Goal: Task Accomplishment & Management: Use online tool/utility

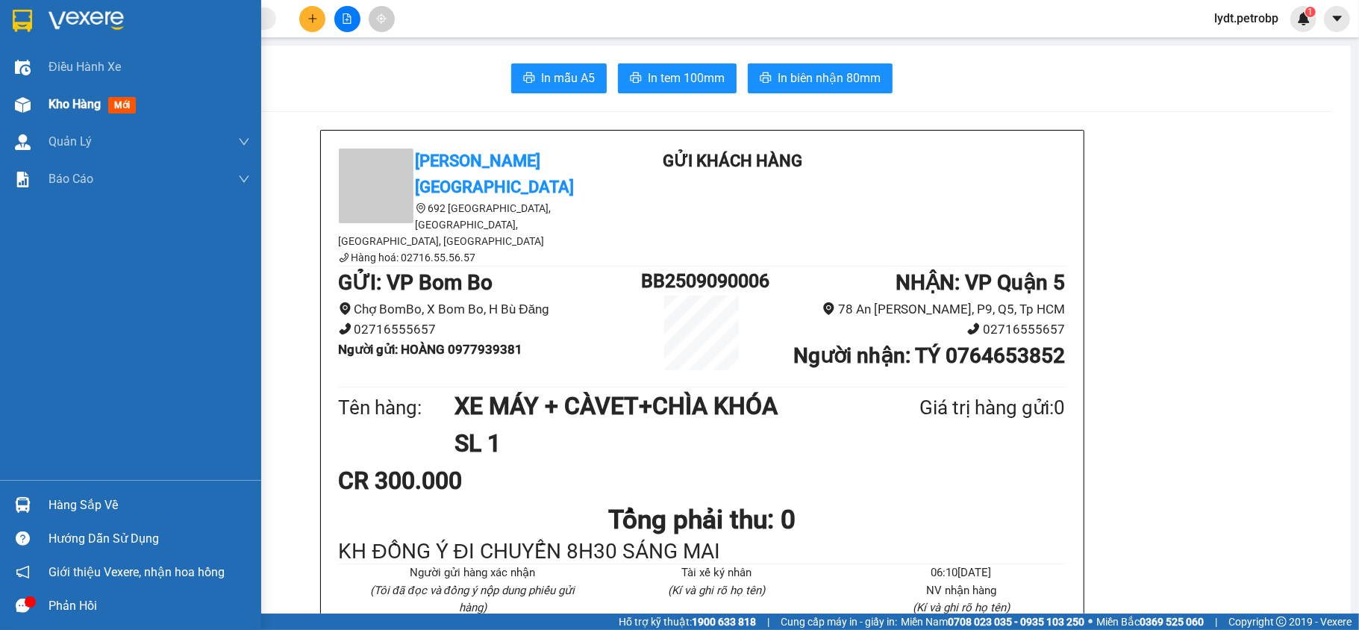
click at [82, 106] on span "Kho hàng" at bounding box center [75, 104] width 52 height 14
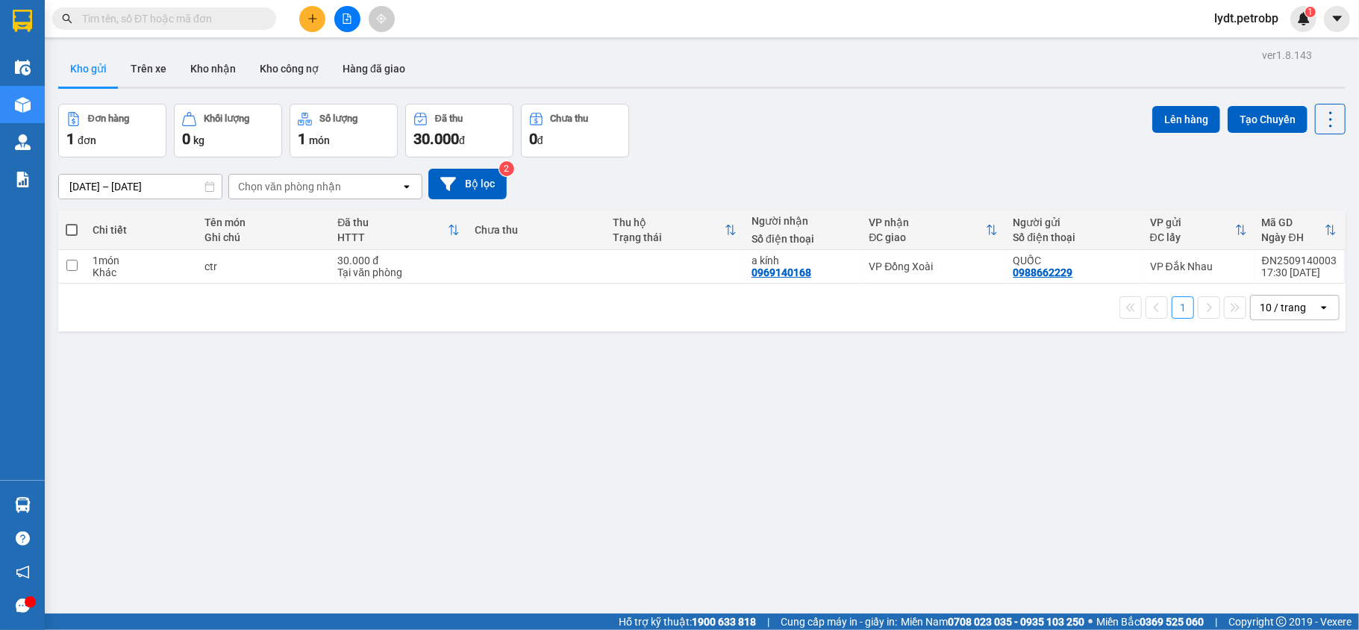
click at [97, 69] on button "Kho gửi" at bounding box center [88, 69] width 60 height 36
click at [197, 63] on button "Kho nhận" at bounding box center [212, 69] width 69 height 36
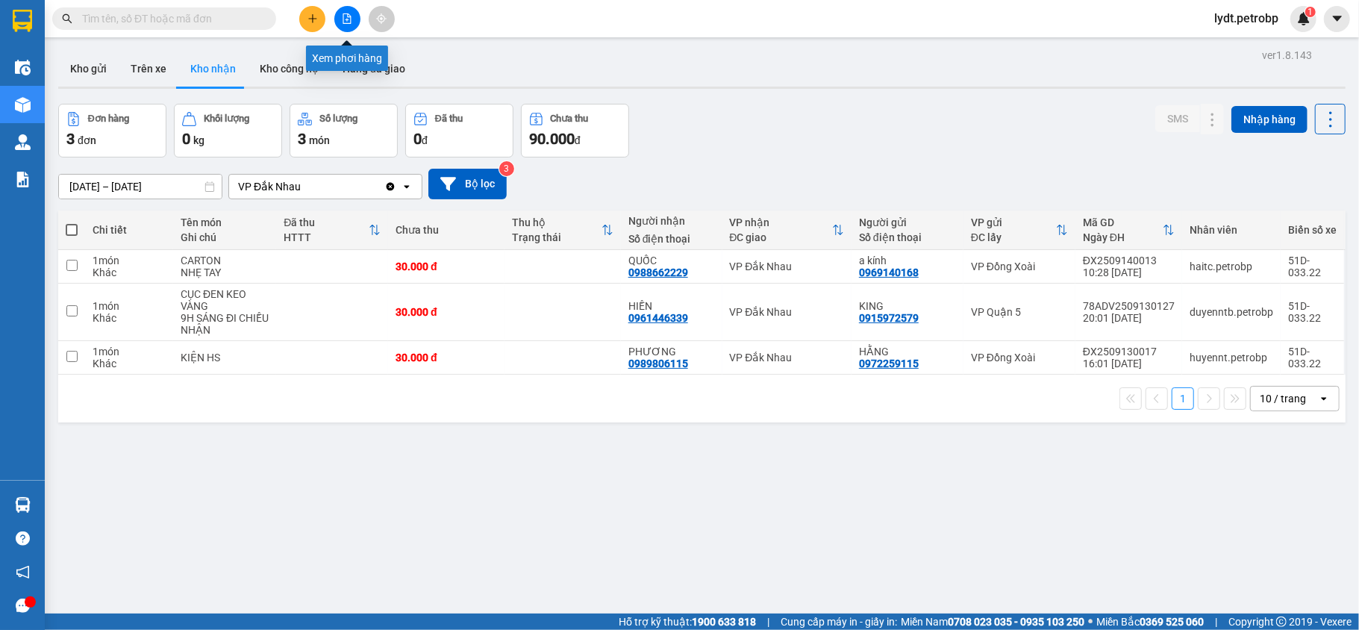
click at [340, 18] on button at bounding box center [347, 19] width 26 height 26
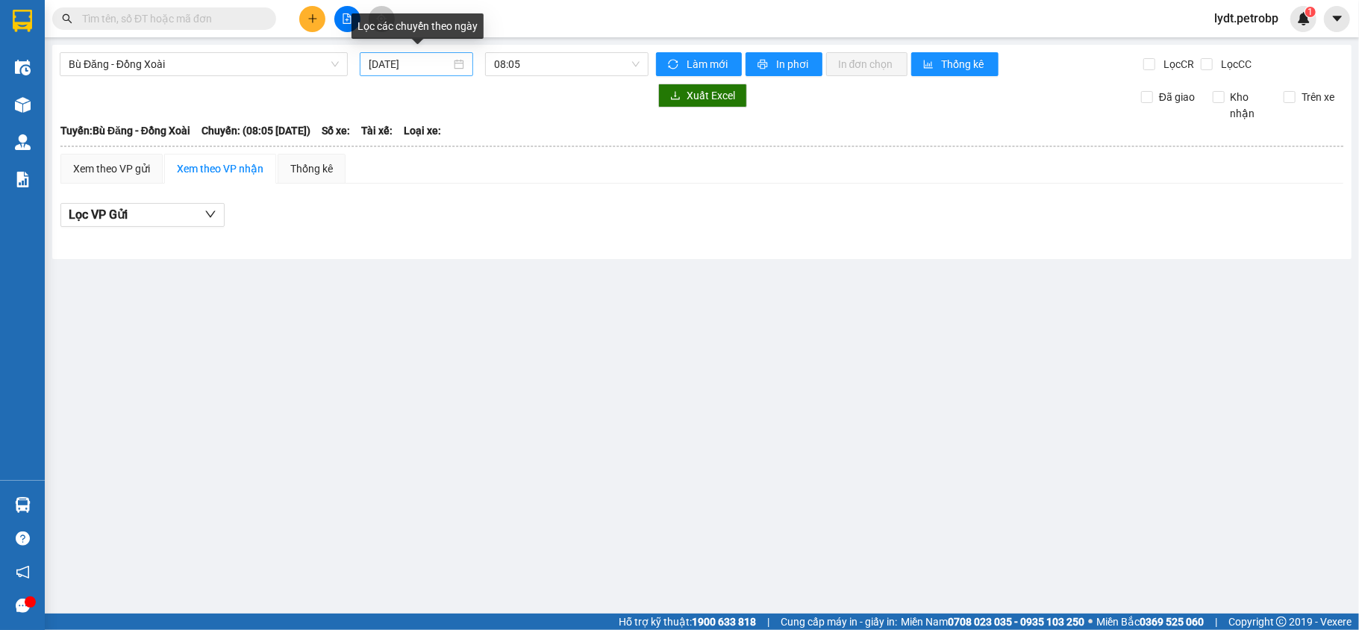
click at [404, 54] on div "[DATE]" at bounding box center [416, 64] width 113 height 24
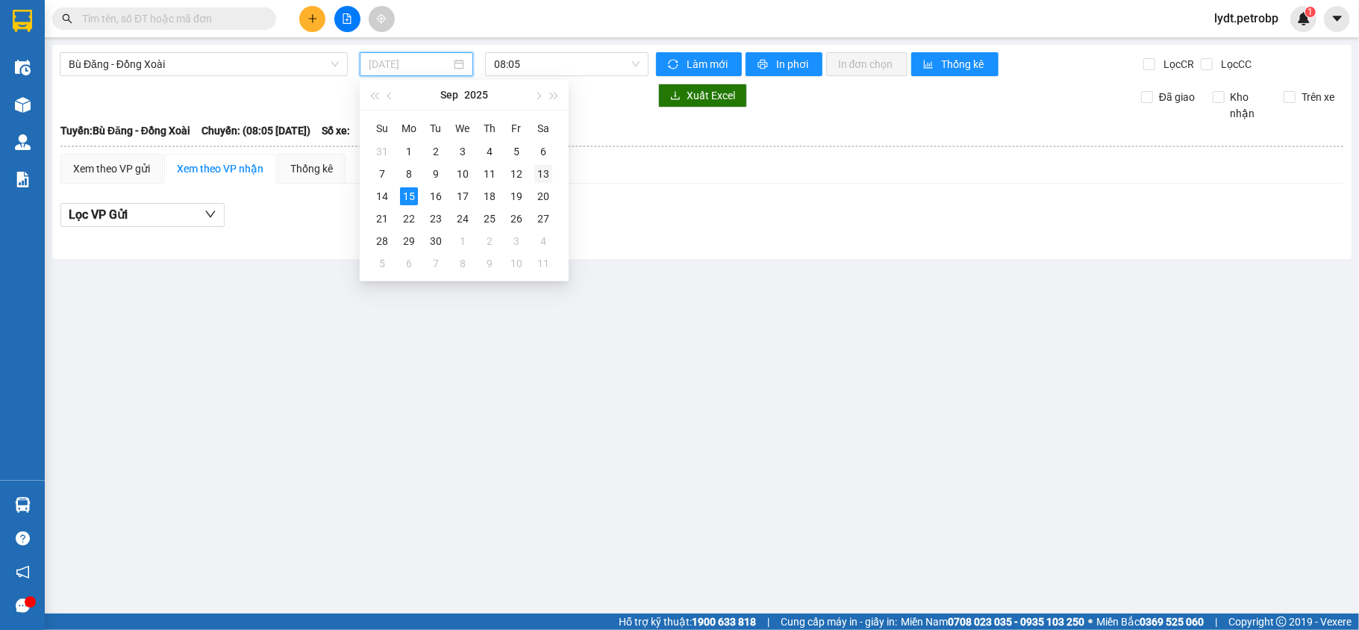
click at [535, 174] on div "13" at bounding box center [543, 174] width 18 height 18
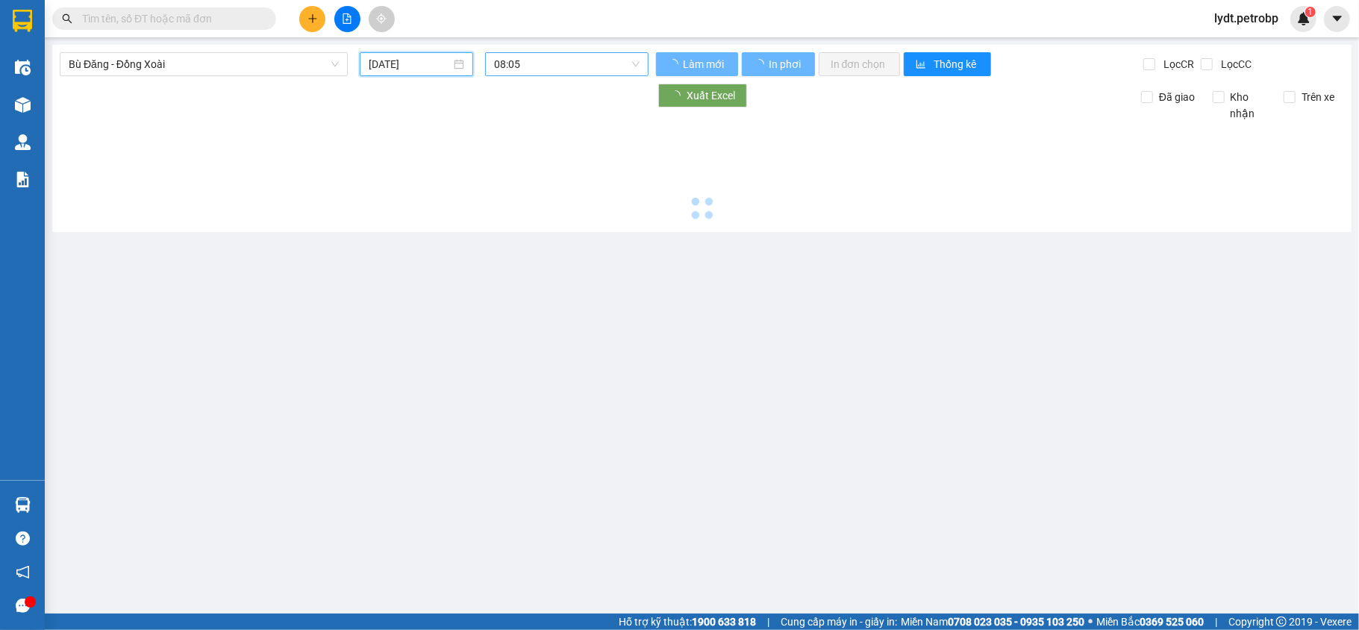
type input "13/09/2025"
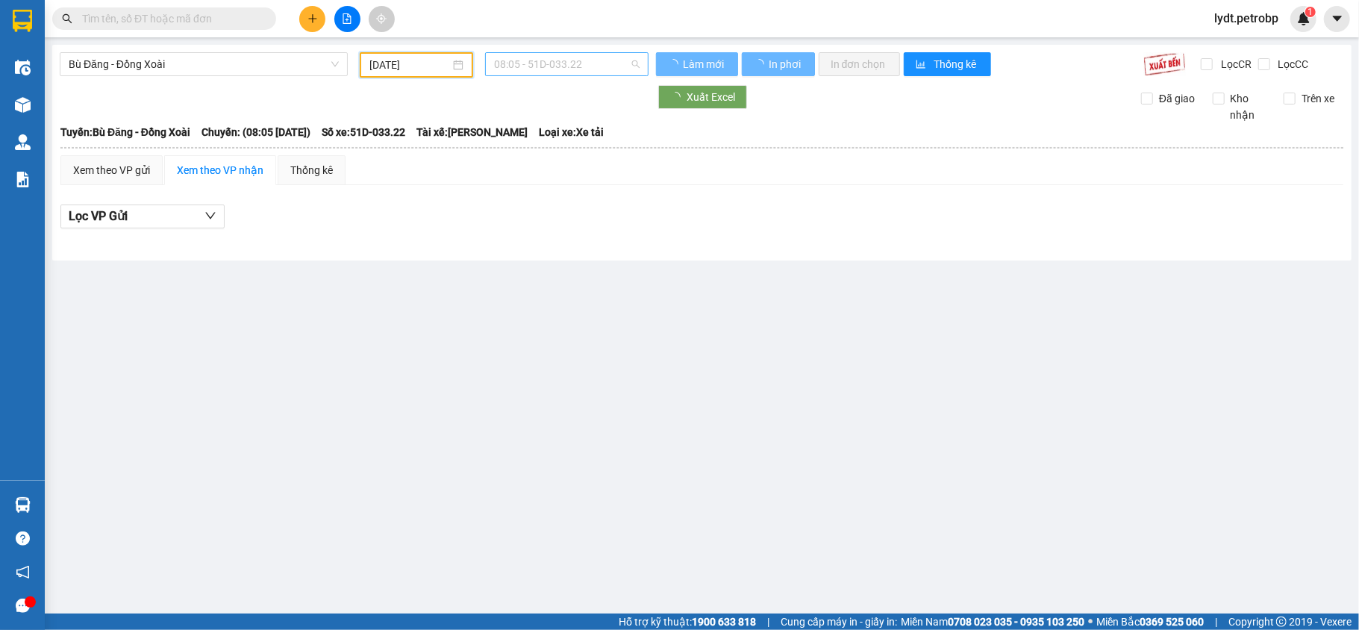
click at [606, 66] on span "08:05 - 51D-033.22" at bounding box center [567, 64] width 146 height 22
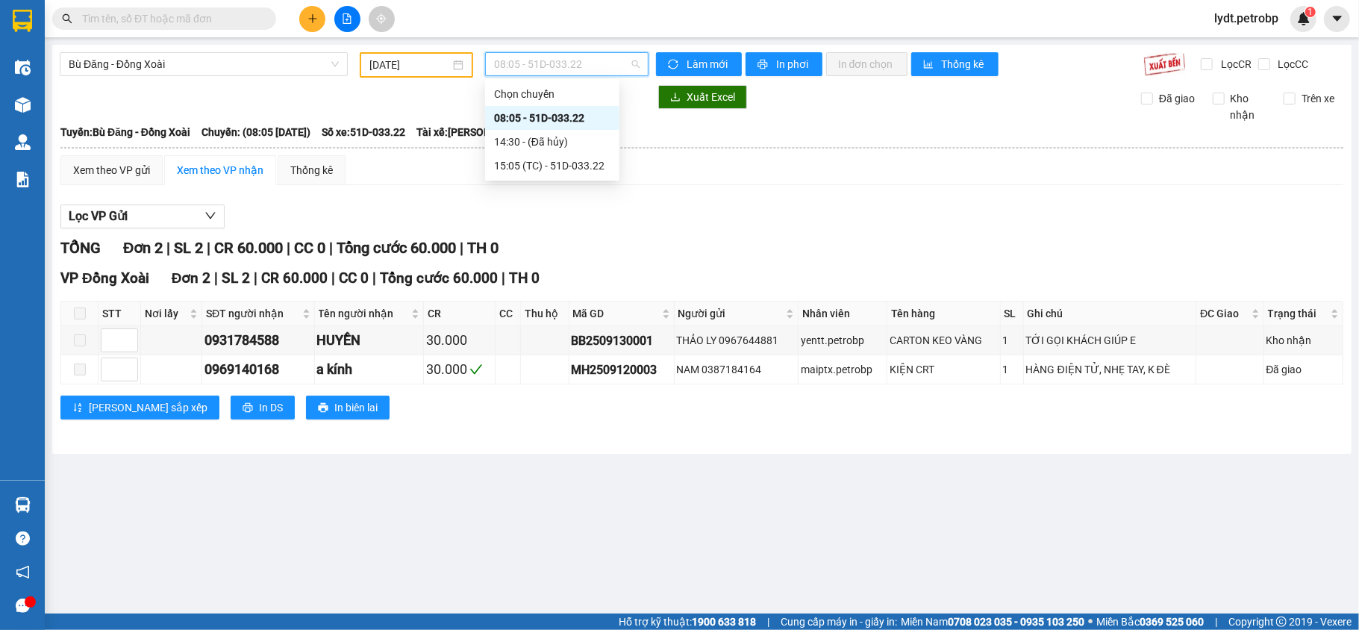
click at [578, 115] on div "08:05 - 51D-033.22" at bounding box center [552, 118] width 116 height 16
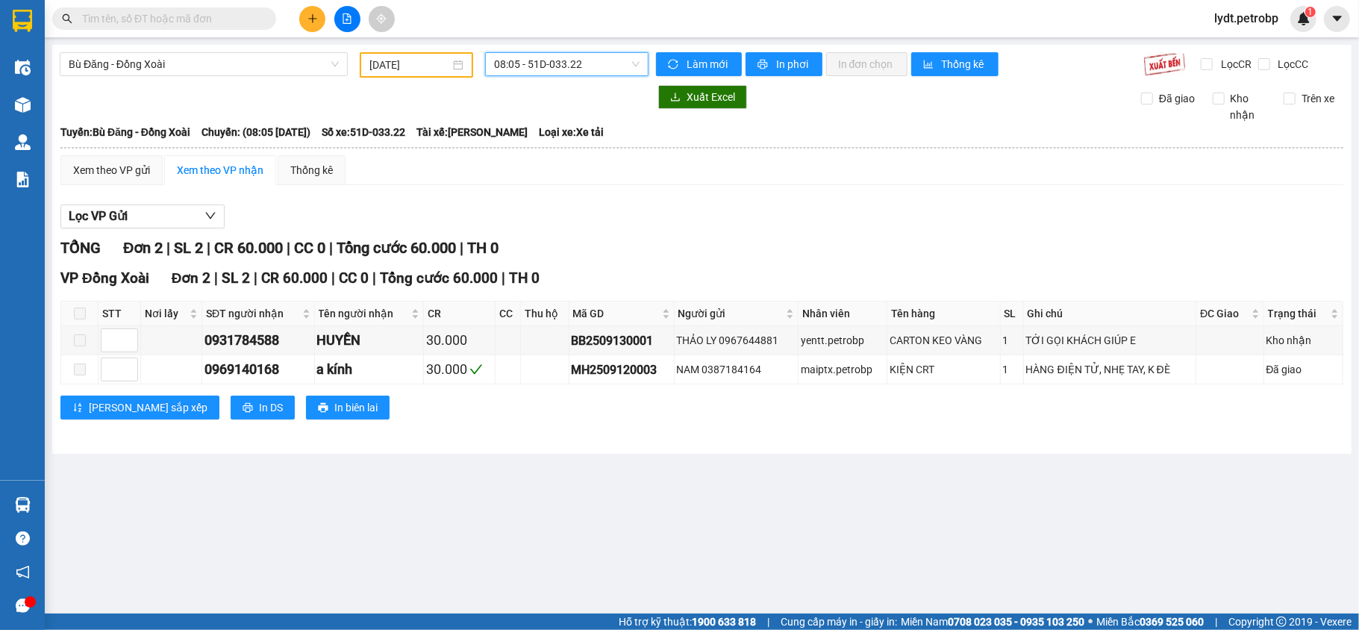
click at [615, 64] on span "08:05 - 51D-033.22" at bounding box center [567, 64] width 146 height 22
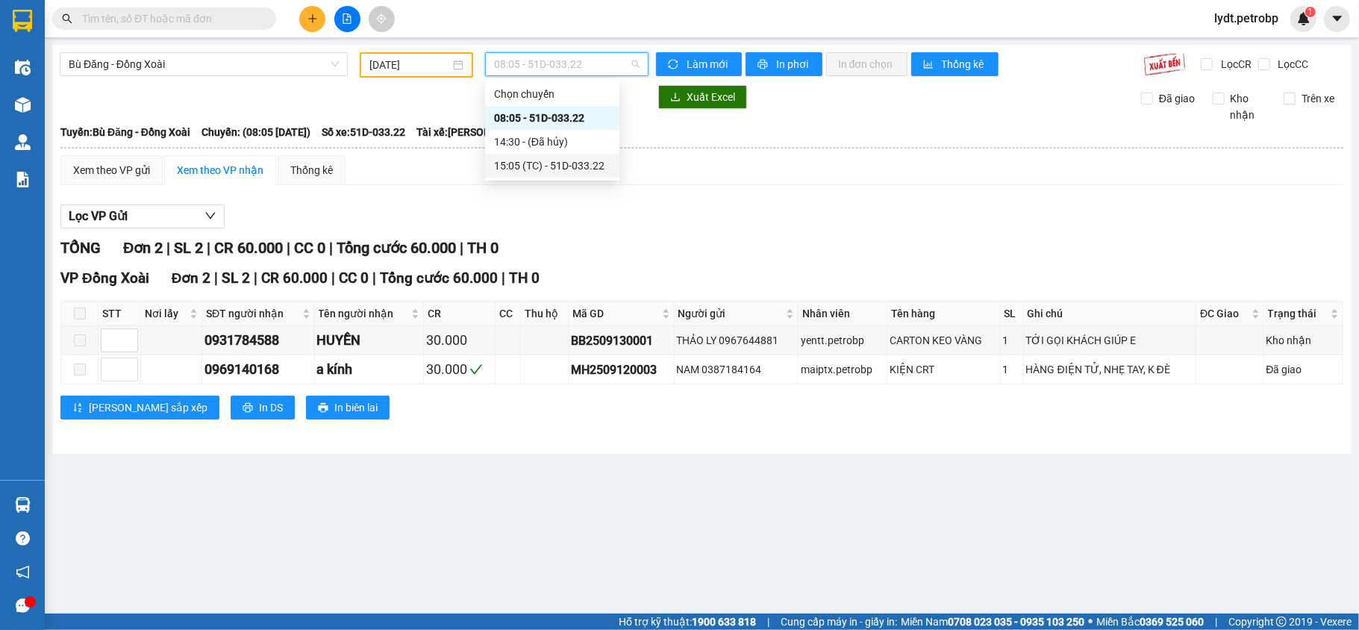
click at [543, 165] on div "15:05 (TC) - 51D-033.22" at bounding box center [552, 165] width 116 height 16
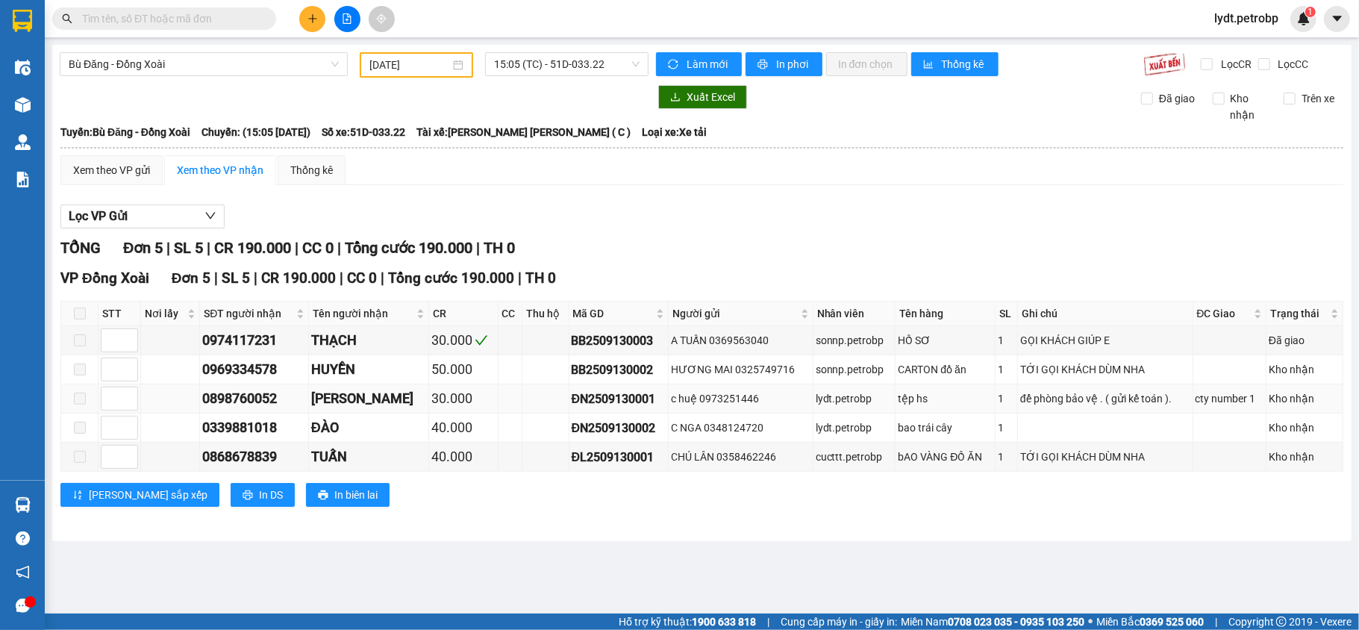
click at [82, 404] on span at bounding box center [80, 399] width 12 height 12
click at [79, 404] on span at bounding box center [80, 399] width 12 height 12
click at [81, 405] on span at bounding box center [80, 399] width 12 height 12
click at [237, 404] on div "0898760052" at bounding box center [253, 398] width 103 height 21
click at [426, 396] on div "đỗ thị diễm hương" at bounding box center [368, 398] width 115 height 21
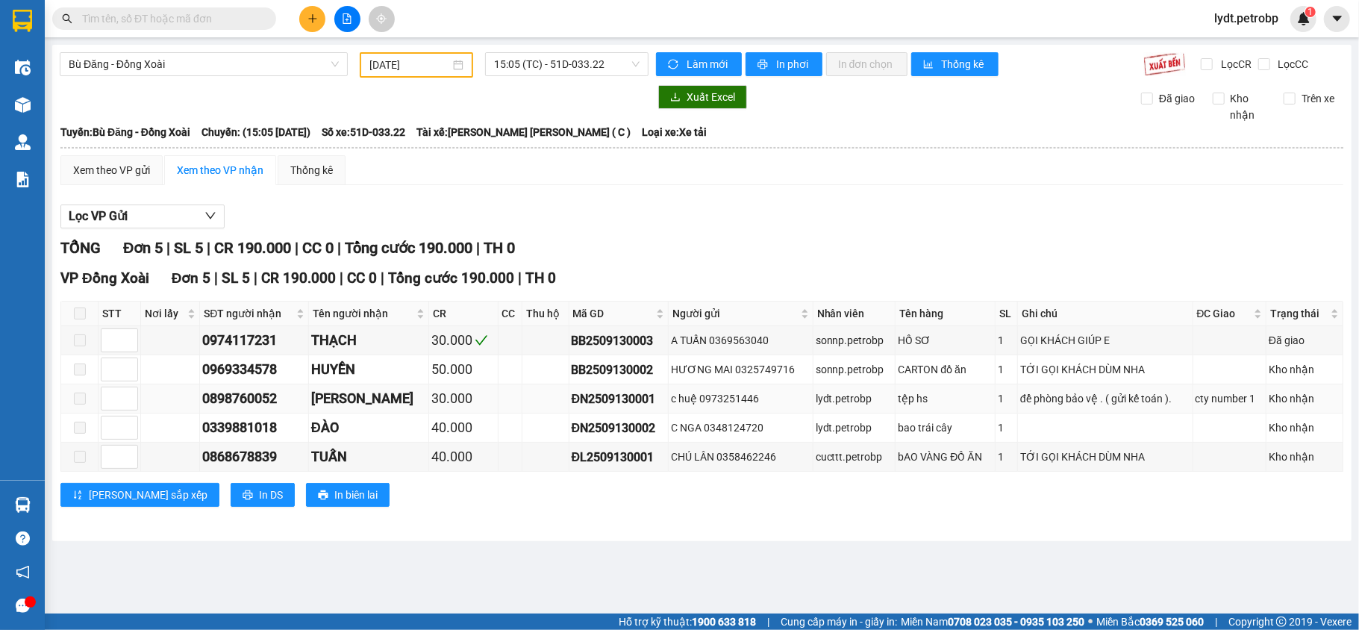
click at [1285, 402] on div "Kho nhận" at bounding box center [1305, 398] width 72 height 16
